Goal: Task Accomplishment & Management: Use online tool/utility

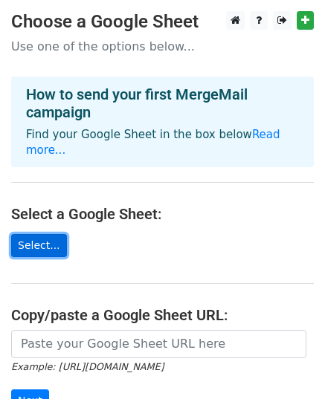
click at [50, 234] on link "Select..." at bounding box center [39, 245] width 56 height 23
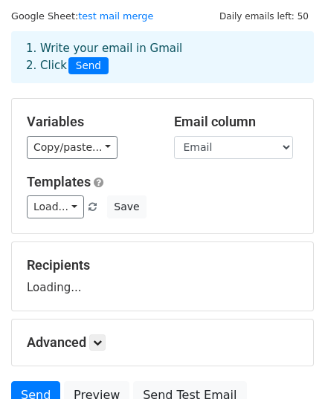
scroll to position [41, 0]
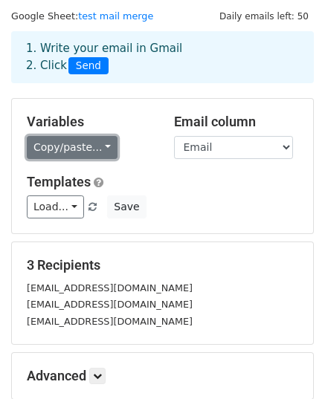
click at [77, 152] on link "Copy/paste..." at bounding box center [72, 147] width 91 height 23
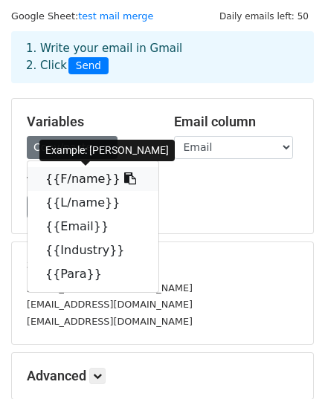
click at [78, 186] on link "{{F/name}}" at bounding box center [92, 179] width 131 height 24
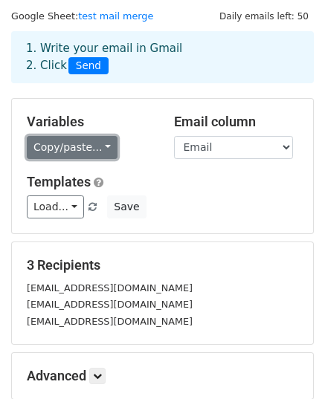
click at [88, 150] on link "Copy/paste..." at bounding box center [72, 147] width 91 height 23
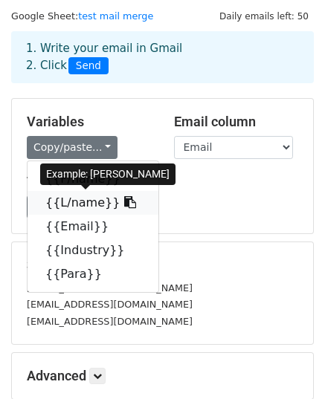
click at [69, 202] on link "{{L/name}}" at bounding box center [92, 203] width 131 height 24
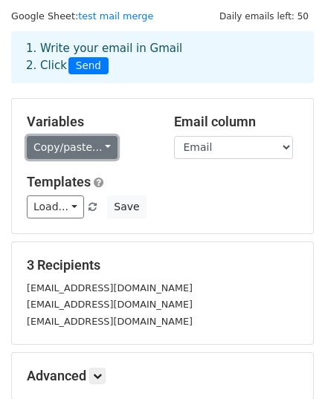
click at [104, 140] on link "Copy/paste..." at bounding box center [72, 147] width 91 height 23
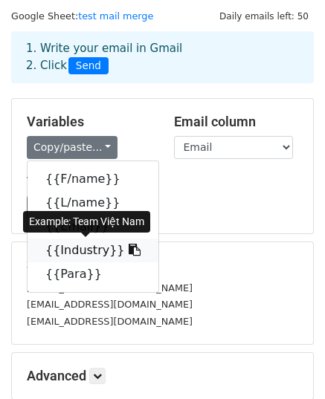
click at [68, 249] on link "{{Industry}}" at bounding box center [92, 250] width 131 height 24
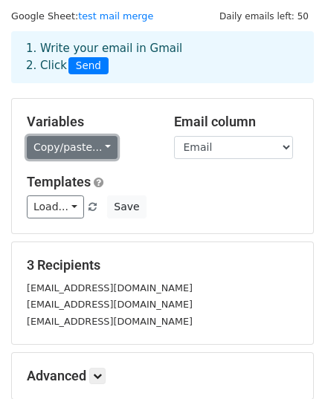
click at [62, 149] on link "Copy/paste..." at bounding box center [72, 147] width 91 height 23
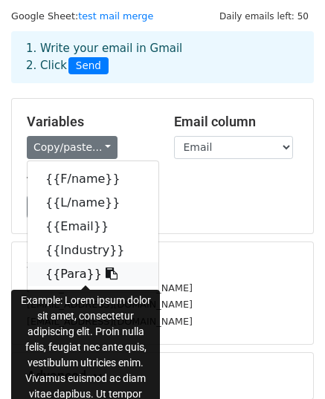
click at [62, 278] on link "{{Para}}" at bounding box center [92, 274] width 131 height 24
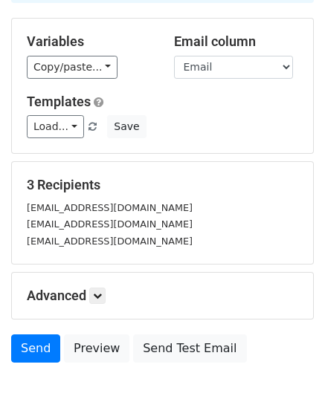
scroll to position [208, 0]
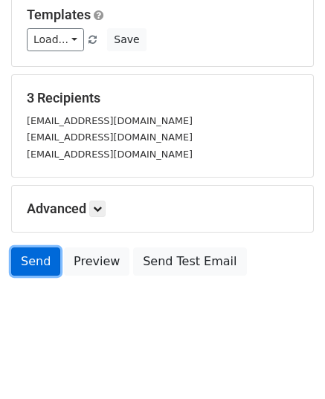
click at [39, 260] on link "Send" at bounding box center [35, 261] width 49 height 28
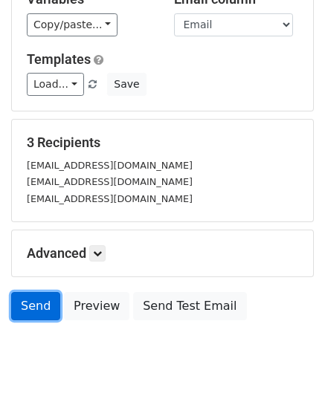
scroll to position [164, 0]
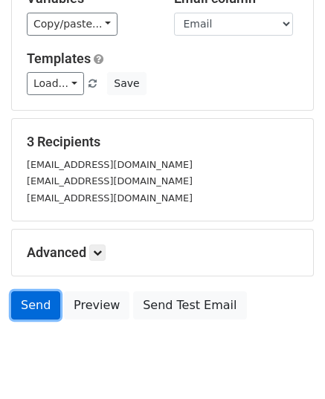
click at [28, 310] on link "Send" at bounding box center [35, 305] width 49 height 28
click at [25, 295] on link "Send" at bounding box center [35, 305] width 49 height 28
